Goal: Task Accomplishment & Management: Complete application form

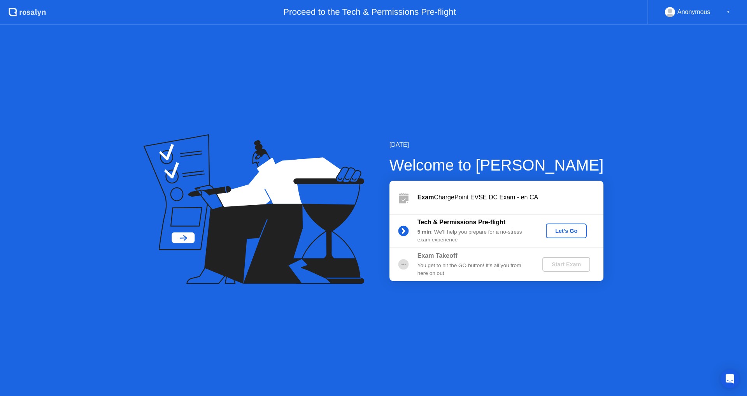
click at [566, 229] on div "Let's Go" at bounding box center [566, 231] width 35 height 6
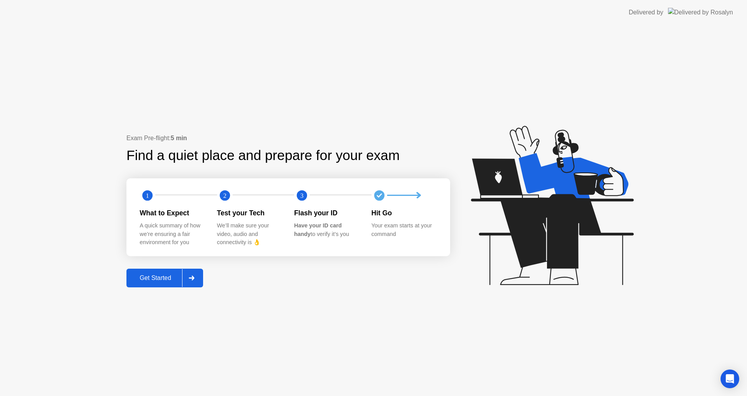
click at [150, 278] on div "Get Started" at bounding box center [155, 277] width 53 height 7
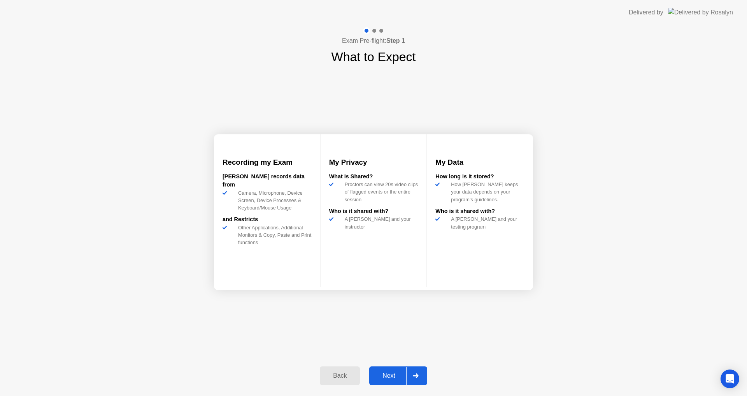
click at [383, 373] on div "Next" at bounding box center [389, 375] width 35 height 7
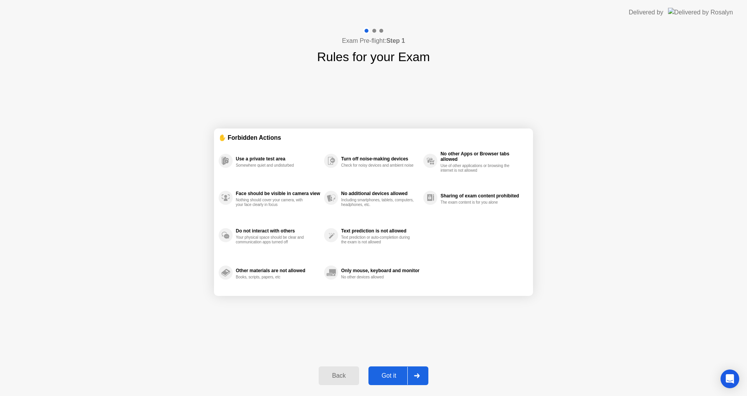
click at [390, 376] on div "Got it" at bounding box center [389, 375] width 37 height 7
select select "**********"
select select "*******"
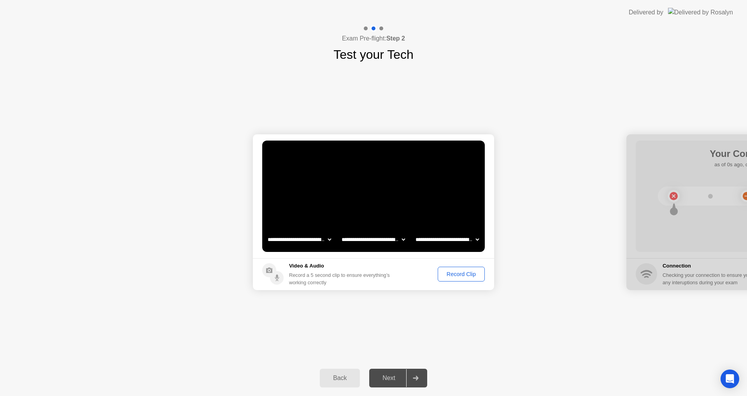
click at [450, 274] on div "Record Clip" at bounding box center [462, 274] width 42 height 6
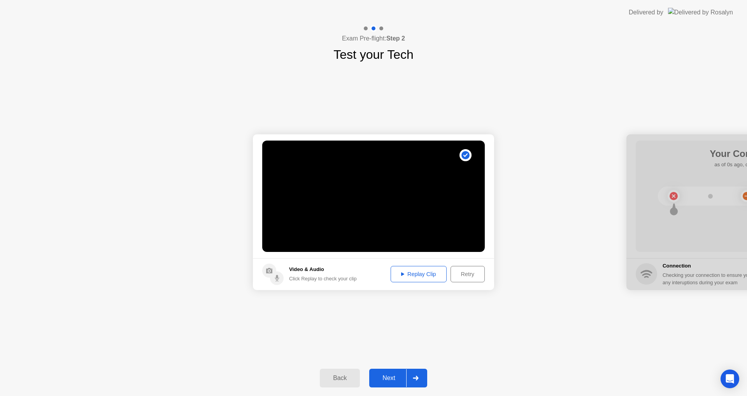
click at [462, 273] on div "Retry" at bounding box center [467, 274] width 29 height 6
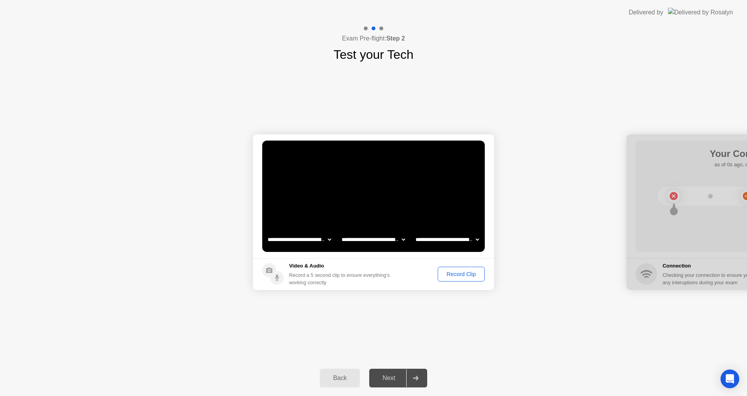
click at [457, 274] on div "Record Clip" at bounding box center [462, 274] width 42 height 6
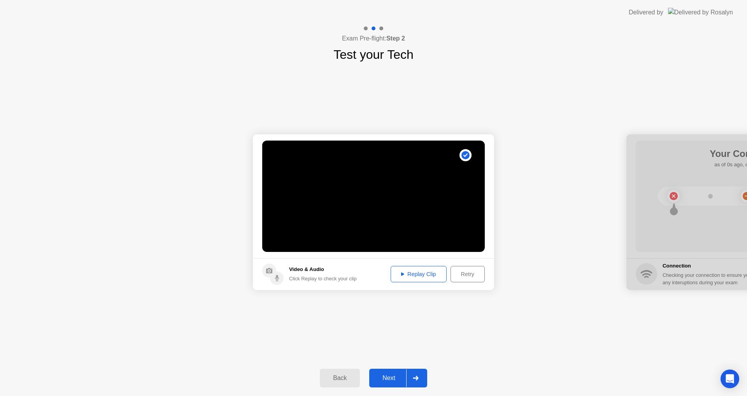
click at [414, 274] on div "Replay Clip" at bounding box center [418, 274] width 51 height 6
click at [387, 375] on div "Next" at bounding box center [389, 377] width 35 height 7
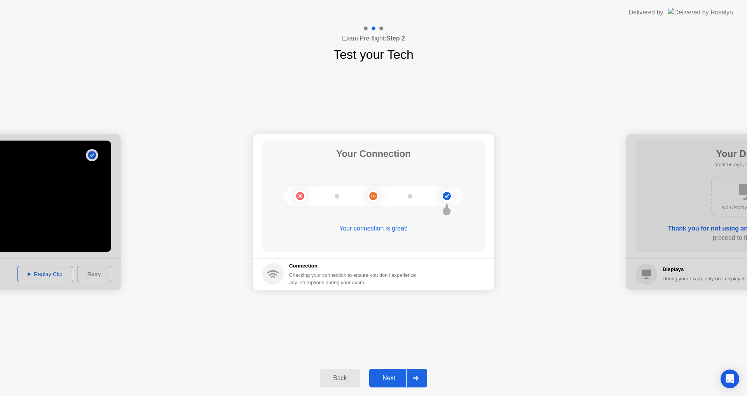
click at [379, 375] on div "Next" at bounding box center [389, 377] width 35 height 7
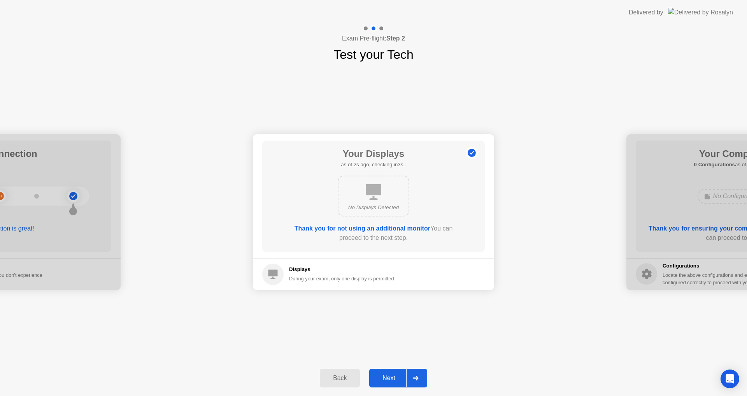
click at [390, 376] on div "Next" at bounding box center [389, 377] width 35 height 7
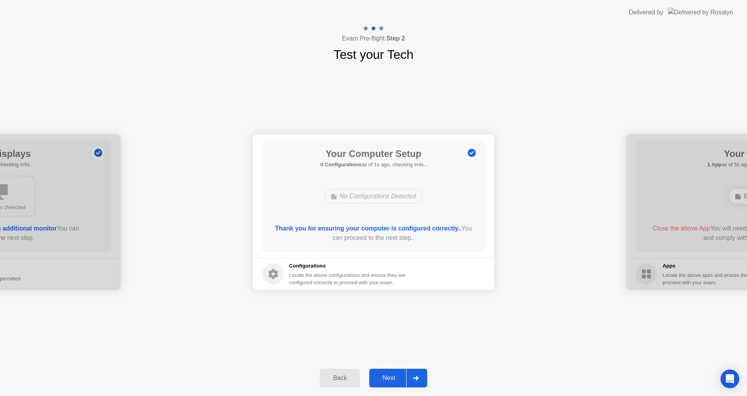
click at [377, 377] on div "Next" at bounding box center [389, 377] width 35 height 7
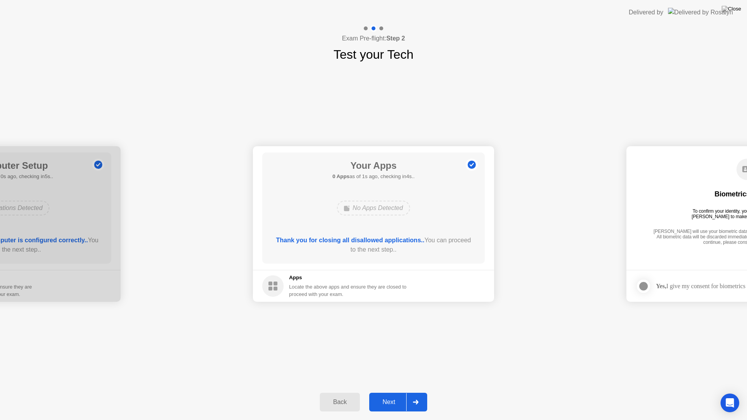
click at [389, 395] on div "Next" at bounding box center [389, 402] width 35 height 7
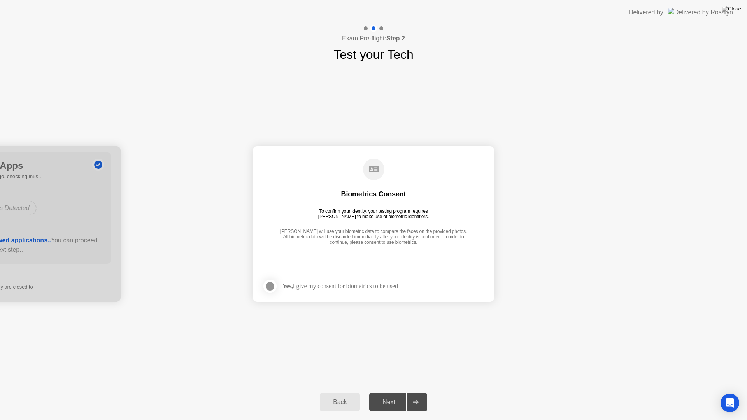
click at [269, 284] on div at bounding box center [269, 286] width 9 height 9
click at [383, 395] on div "Next" at bounding box center [389, 402] width 35 height 7
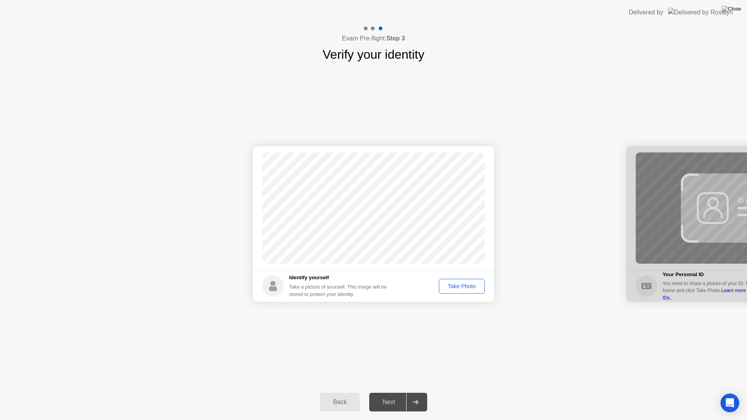
click at [454, 288] on div "Take Photo" at bounding box center [462, 286] width 40 height 6
click at [393, 395] on button "Next" at bounding box center [398, 402] width 58 height 19
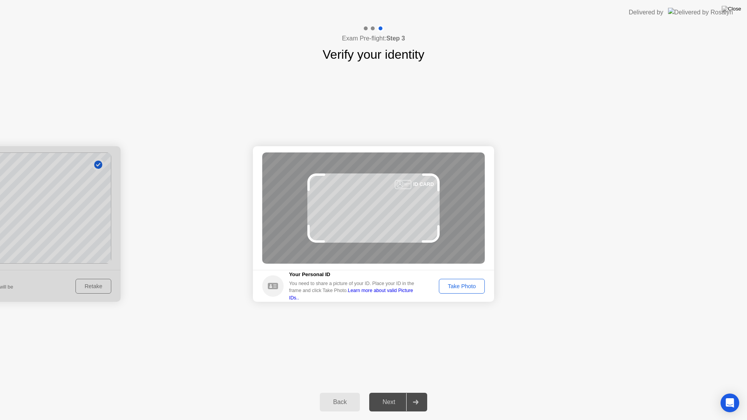
click at [458, 287] on div "Take Photo" at bounding box center [462, 286] width 40 height 6
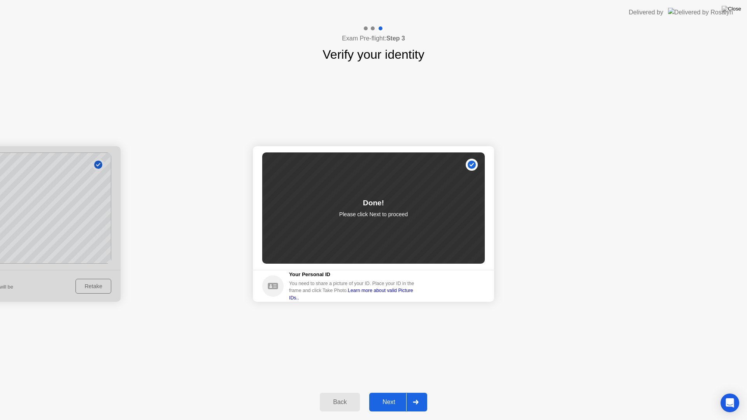
click at [392, 395] on div "Next" at bounding box center [389, 402] width 35 height 7
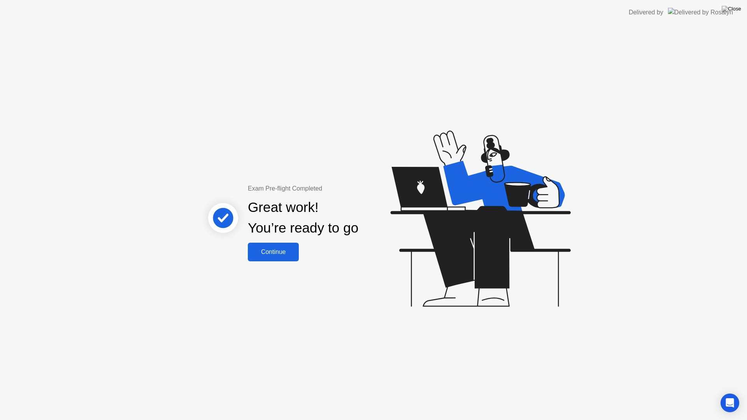
click at [270, 251] on div "Continue" at bounding box center [273, 252] width 46 height 7
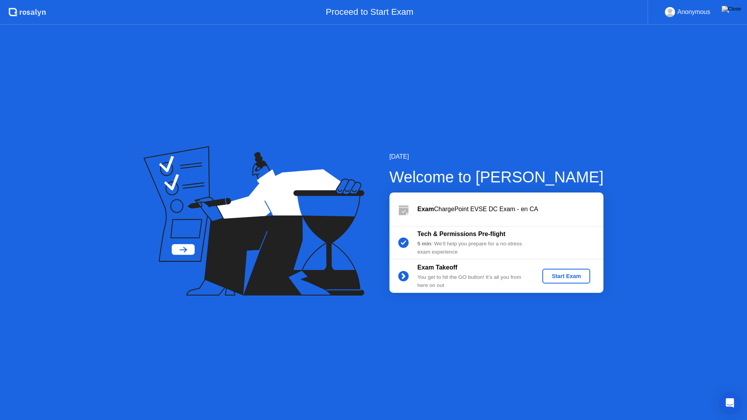
click at [563, 273] on div "Start Exam" at bounding box center [567, 276] width 42 height 6
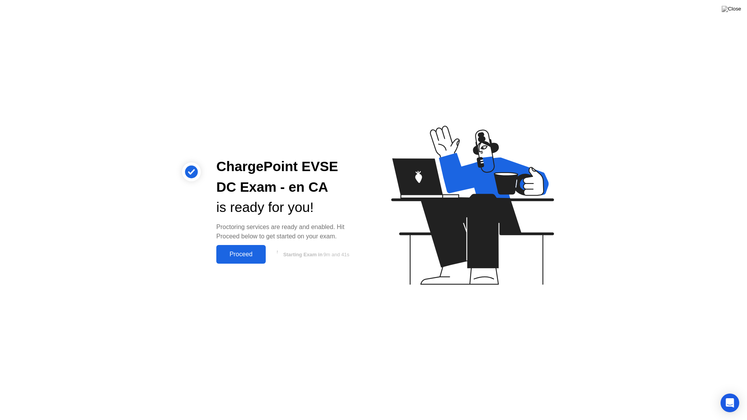
click at [241, 253] on div "Proceed" at bounding box center [241, 254] width 45 height 7
